Goal: Information Seeking & Learning: Understand process/instructions

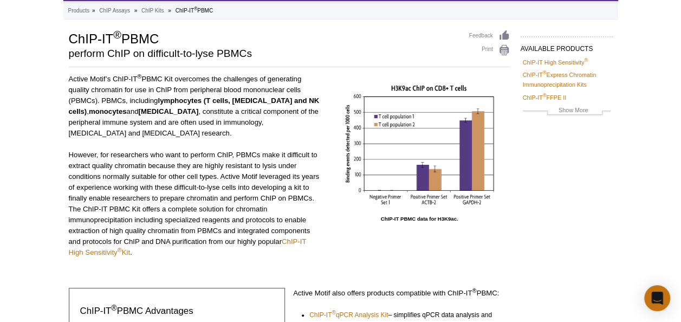
scroll to position [54, 0]
click at [203, 155] on p "However, for researchers who want to perform ChIP, PBMCs make it difficult to e…" at bounding box center [195, 204] width 253 height 108
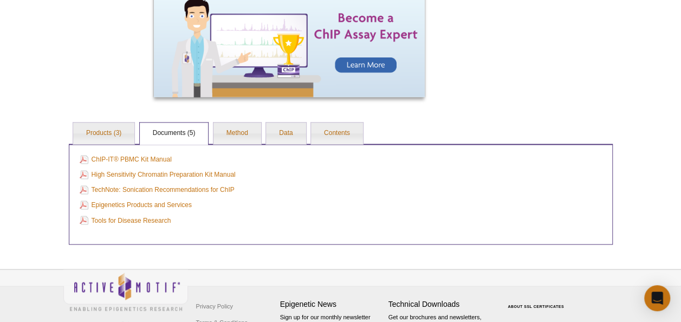
scroll to position [794, 0]
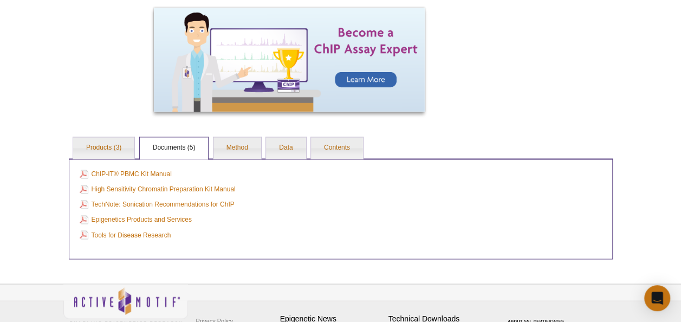
click at [120, 153] on link "Products (3)" at bounding box center [103, 148] width 61 height 22
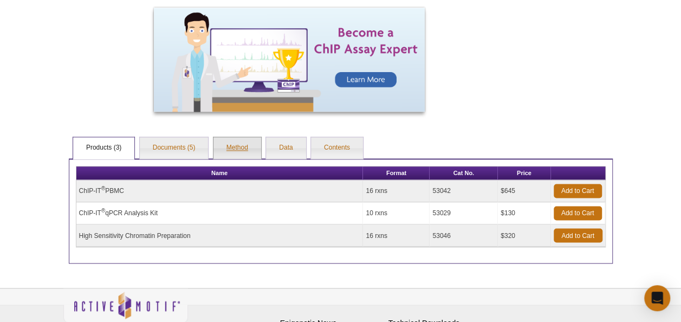
click at [230, 141] on link "Method" at bounding box center [238, 148] width 48 height 22
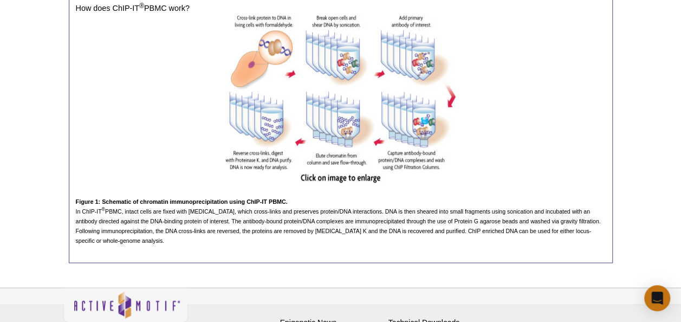
scroll to position [902, 0]
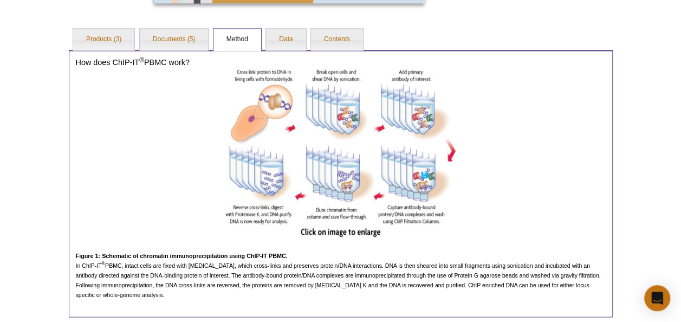
click at [239, 269] on p "In ChIP-IT ® PBMC, intact cells are fixed with formaldehyde, which cross-links …" at bounding box center [341, 279] width 530 height 39
click at [302, 50] on div "How does ChIP-IT ® PBMC work? Figure 1: Schematic of chromatin immunoprecipitat…" at bounding box center [341, 183] width 544 height 267
click at [293, 41] on link "Data" at bounding box center [286, 40] width 40 height 22
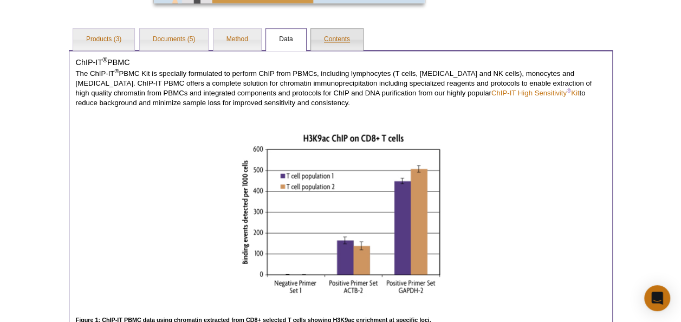
click at [333, 37] on link "Contents" at bounding box center [337, 40] width 52 height 22
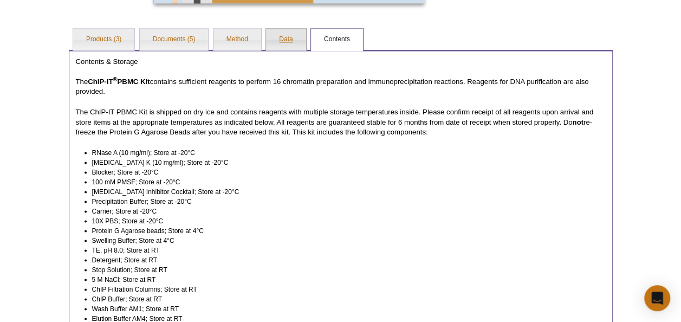
click at [269, 34] on link "Data" at bounding box center [286, 40] width 40 height 22
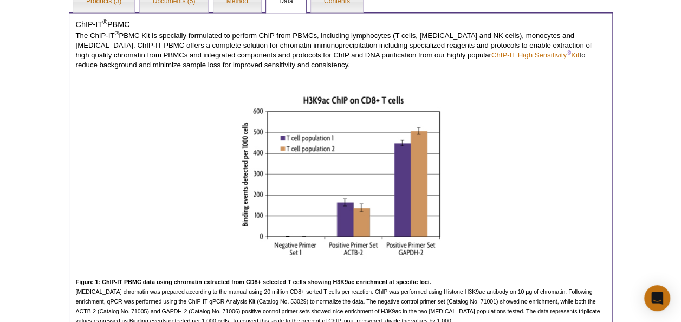
scroll to position [956, 0]
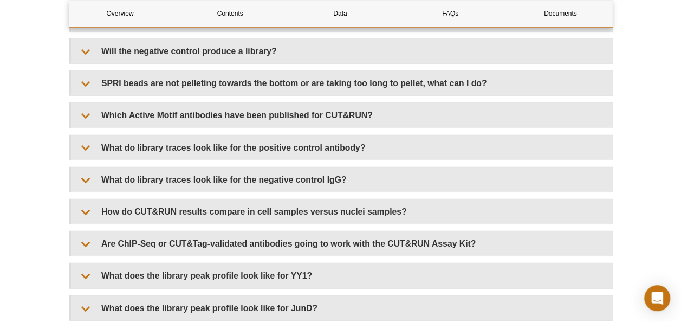
scroll to position [3609, 0]
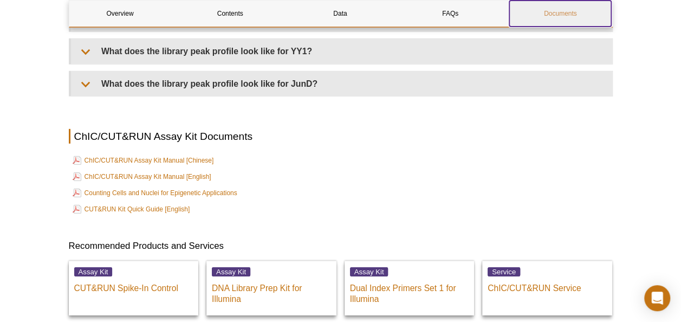
click at [572, 7] on link "Documents" at bounding box center [560, 14] width 102 height 26
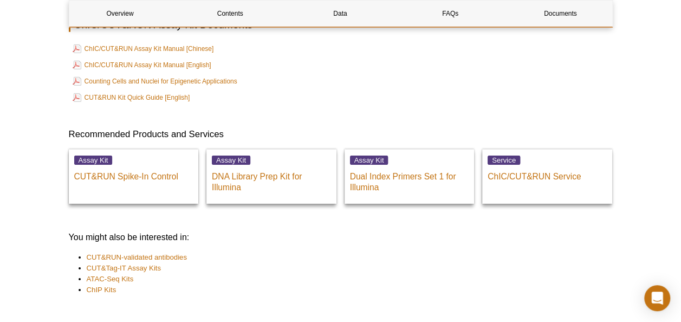
scroll to position [3707, 0]
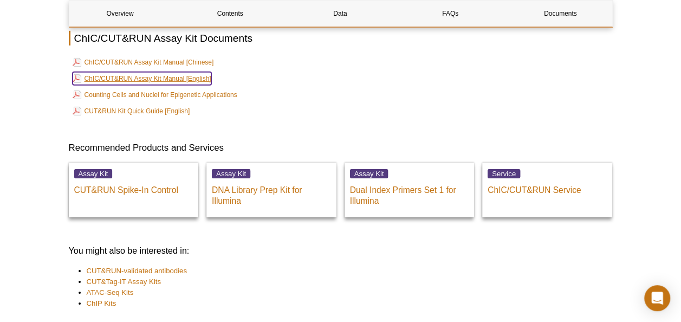
click at [186, 85] on link "ChIC/CUT&RUN Assay Kit Manual [English]" at bounding box center [142, 78] width 139 height 13
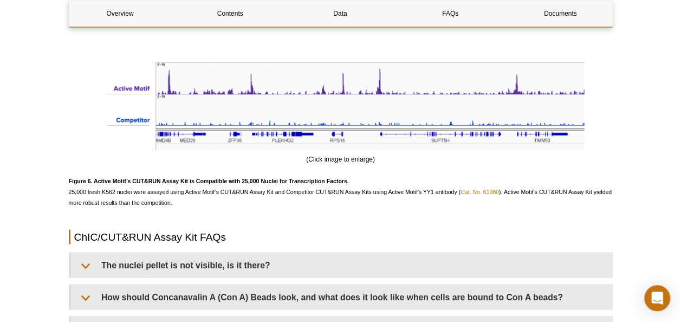
scroll to position [3082, 0]
